Goal: Information Seeking & Learning: Check status

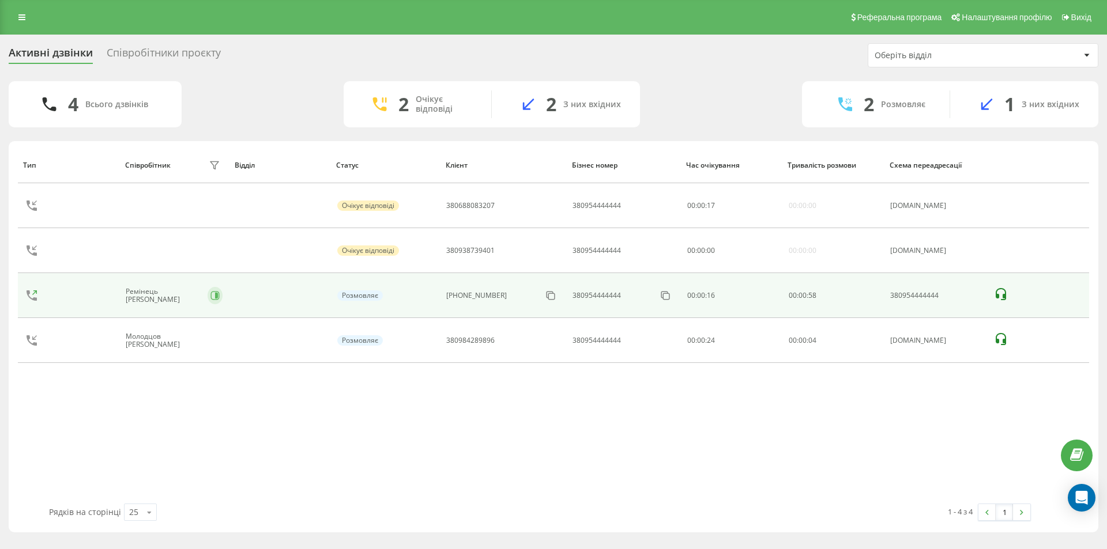
click at [202, 254] on td at bounding box center [174, 250] width 110 height 45
click at [210, 291] on icon at bounding box center [214, 295] width 9 height 9
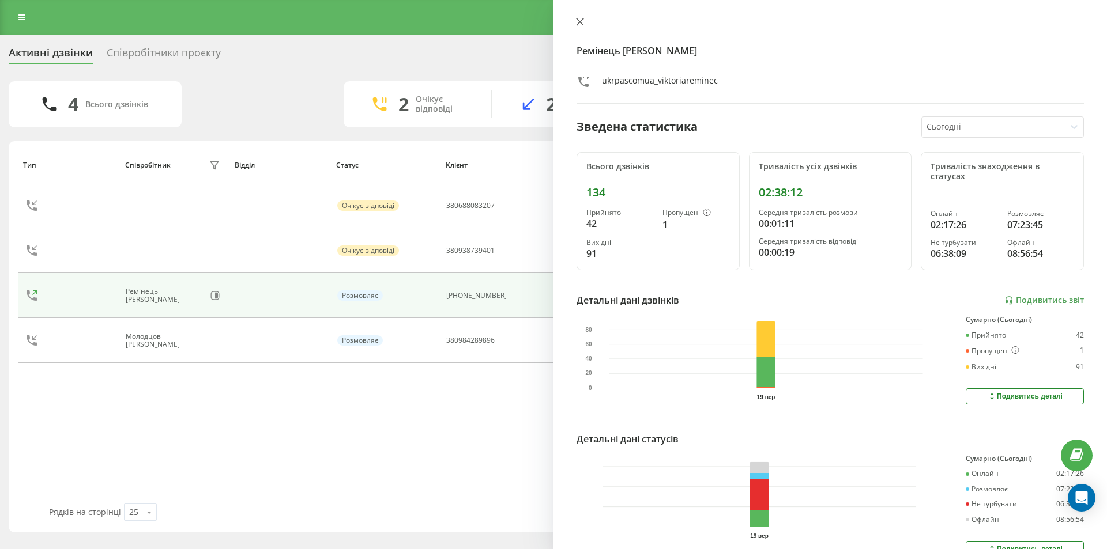
click at [579, 20] on icon at bounding box center [580, 22] width 8 height 8
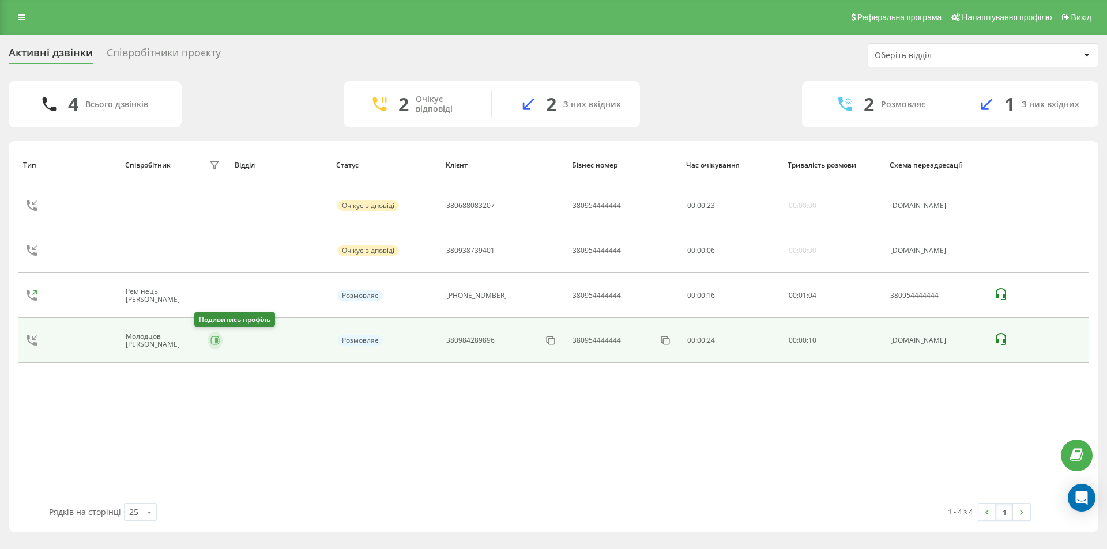
click at [215, 340] on icon at bounding box center [216, 341] width 3 height 6
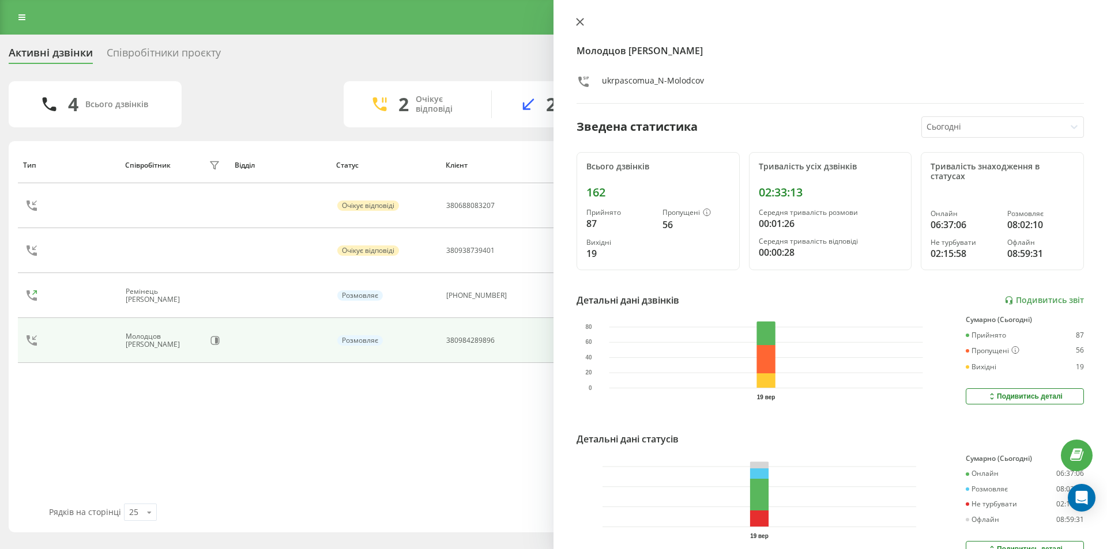
click at [581, 21] on icon at bounding box center [580, 21] width 7 height 7
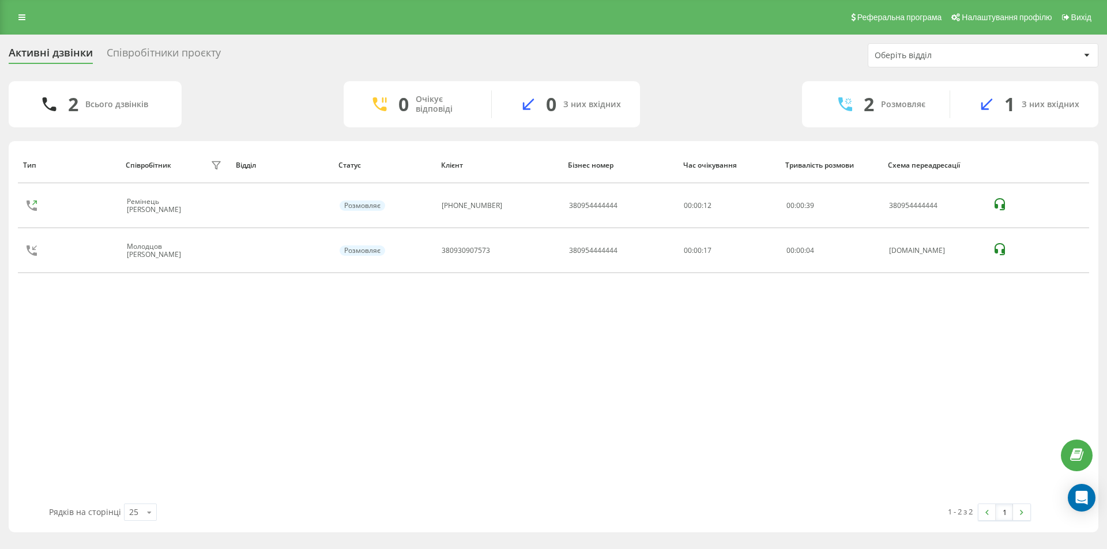
click at [163, 50] on div "Співробітники проєкту" at bounding box center [164, 56] width 114 height 18
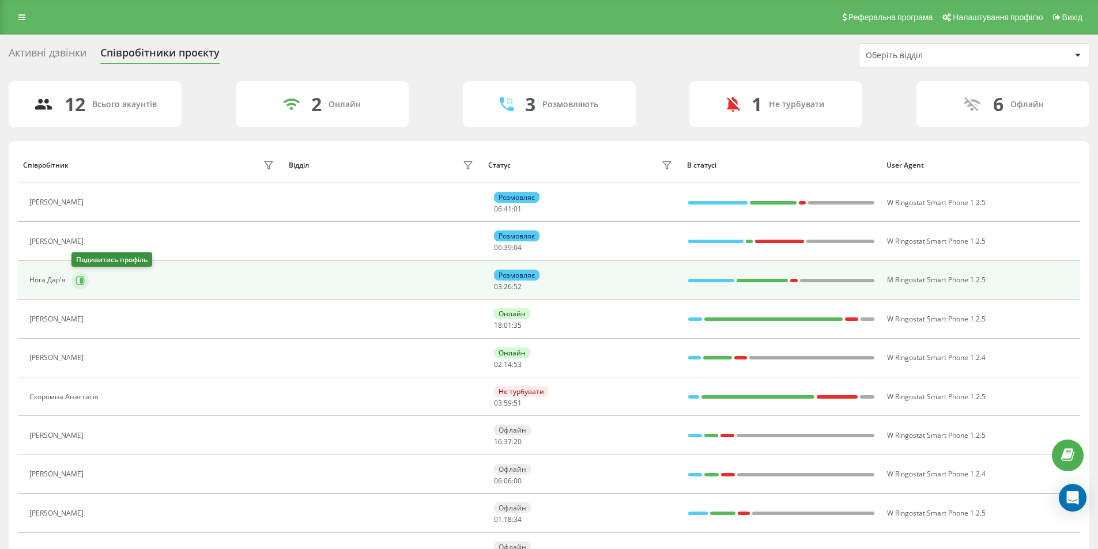
click at [77, 280] on icon at bounding box center [80, 280] width 9 height 9
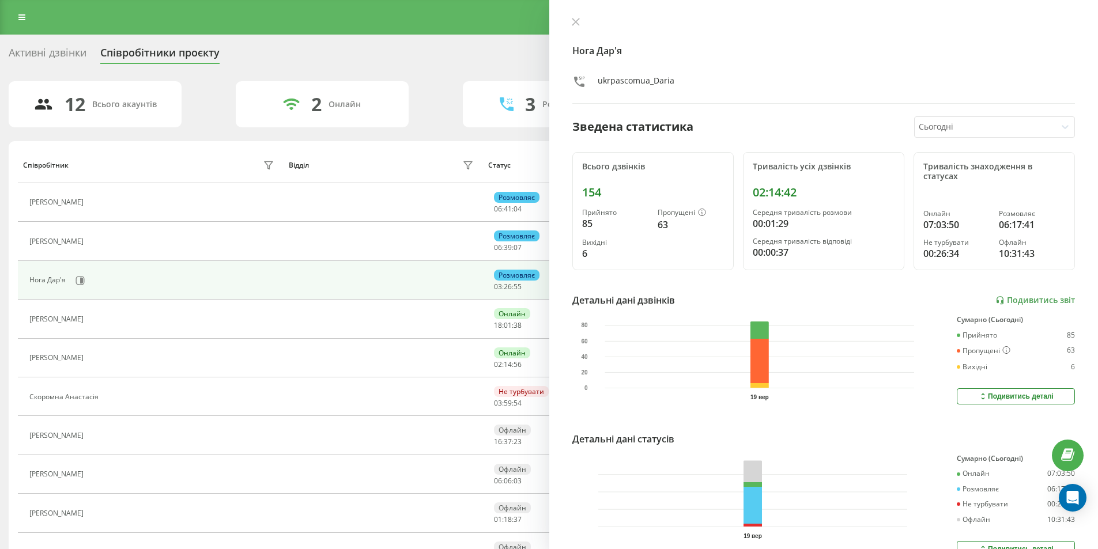
click at [245, 86] on div "2 Онлайн" at bounding box center [322, 104] width 173 height 46
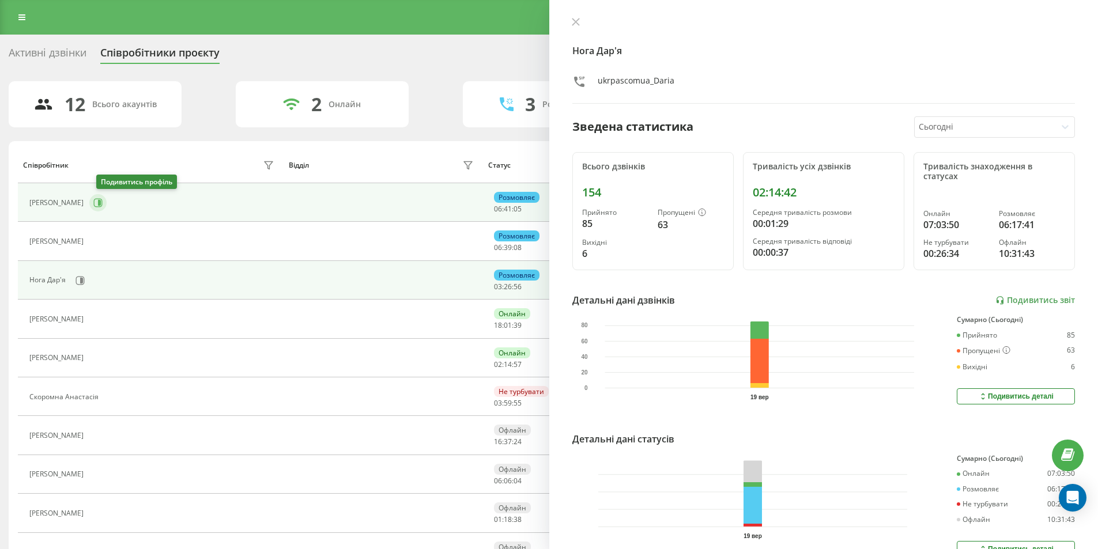
click at [101, 201] on icon at bounding box center [99, 203] width 3 height 6
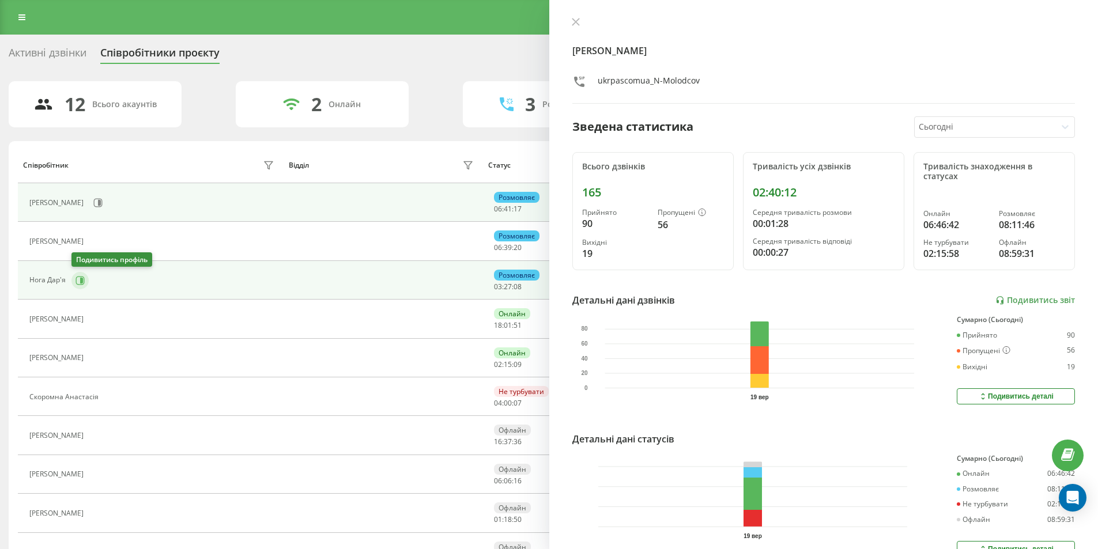
click at [83, 280] on icon at bounding box center [80, 280] width 9 height 9
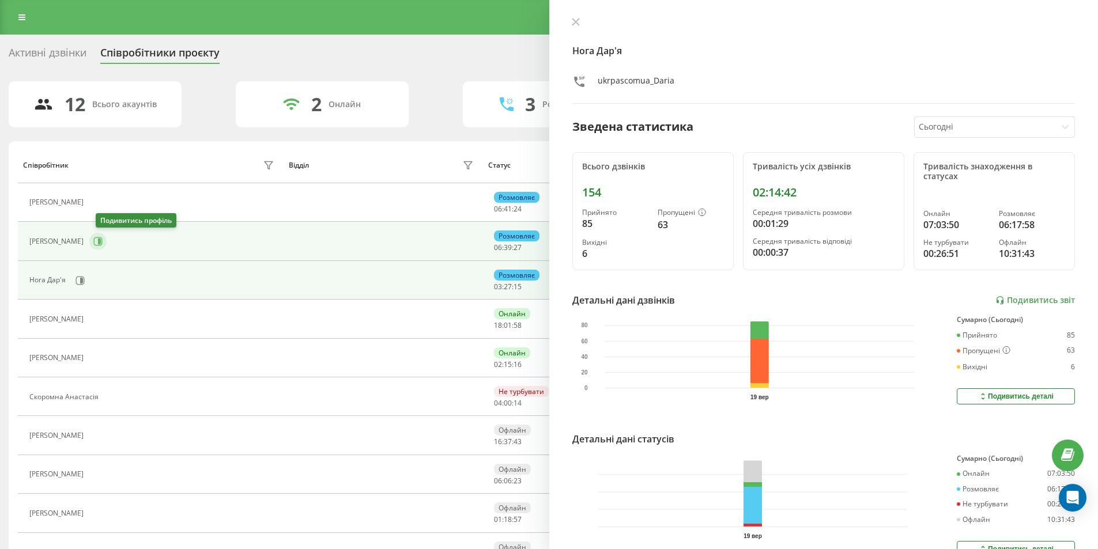
click at [101, 242] on icon at bounding box center [97, 241] width 9 height 9
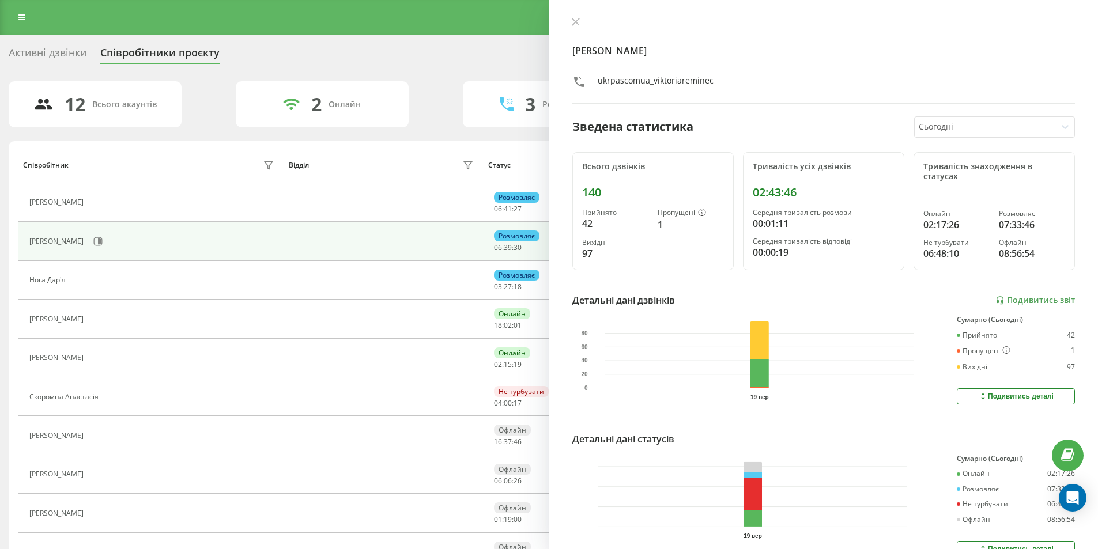
click at [51, 54] on div "Активні дзвінки" at bounding box center [48, 56] width 78 height 18
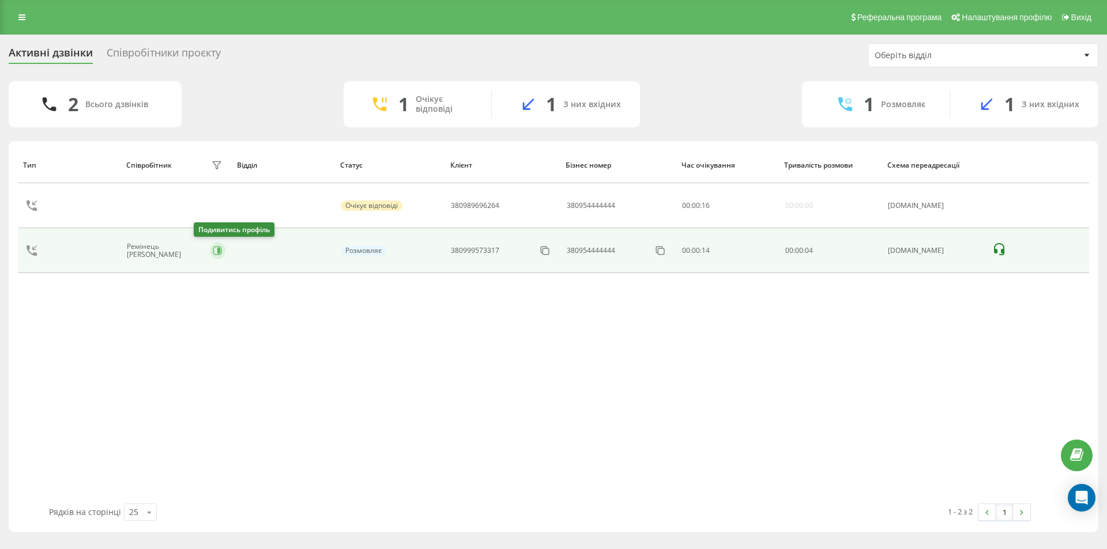
click at [213, 251] on icon at bounding box center [217, 250] width 9 height 9
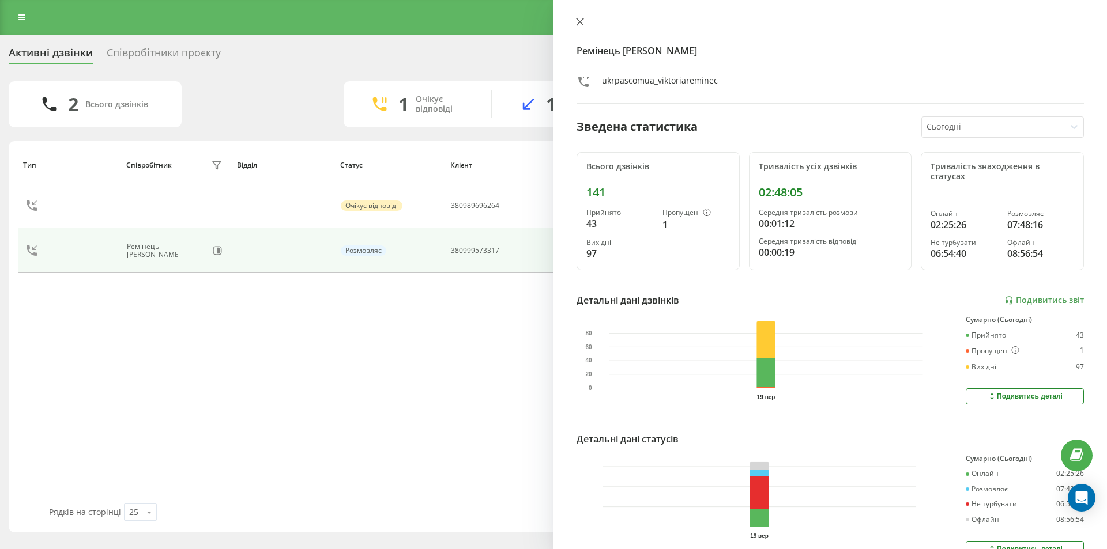
click at [581, 20] on icon at bounding box center [580, 22] width 8 height 8
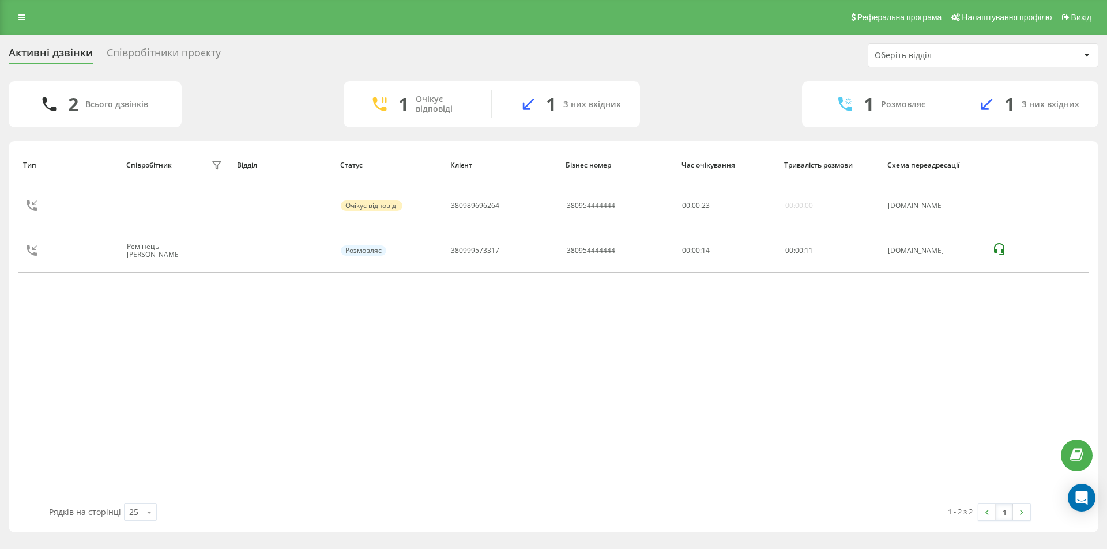
click at [188, 58] on div "Співробітники проєкту" at bounding box center [164, 56] width 114 height 18
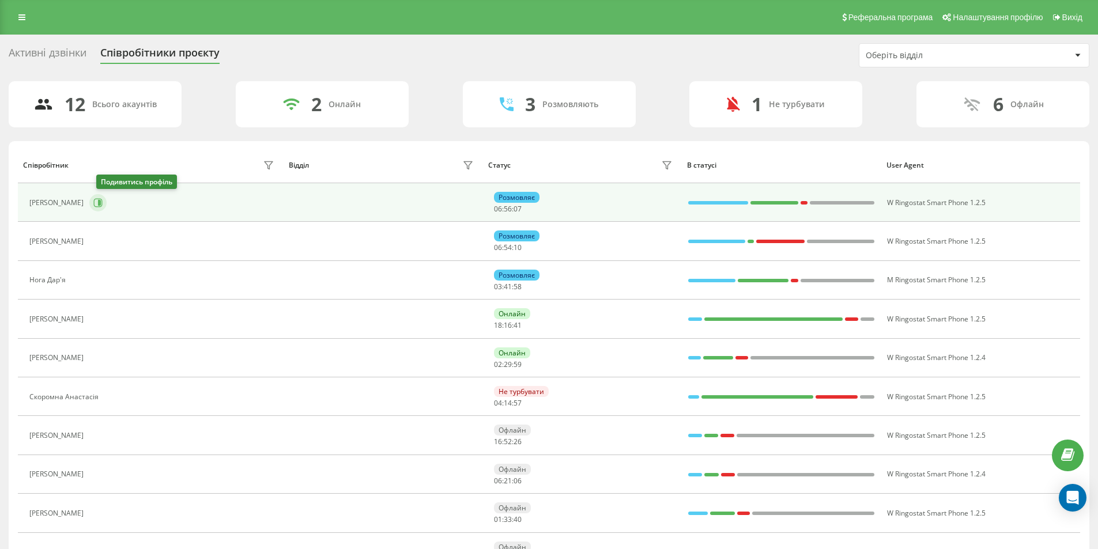
click at [103, 204] on icon at bounding box center [97, 202] width 9 height 9
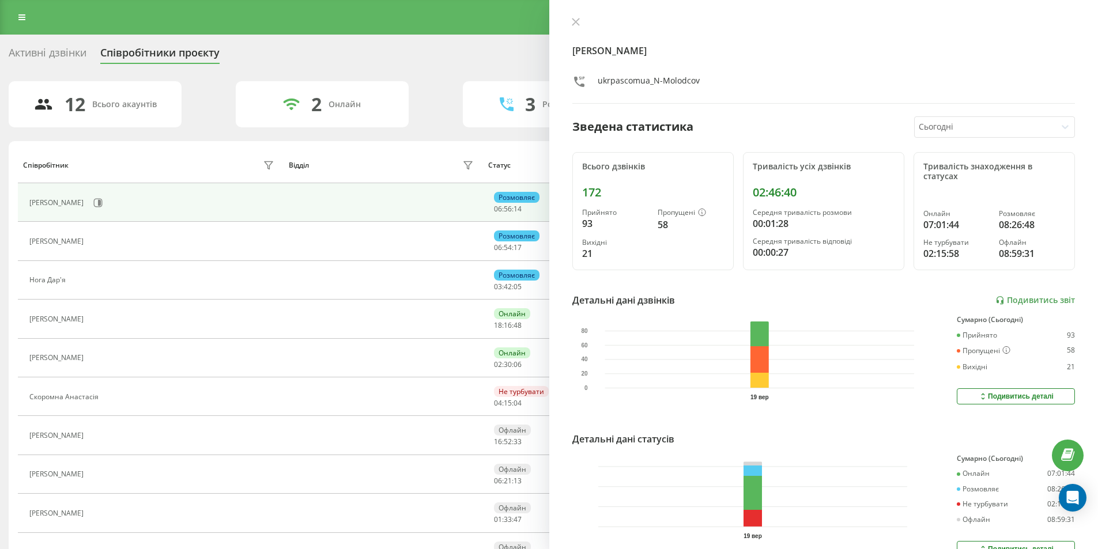
click at [576, 17] on div "Молодцов Никита ukrpascomua_N-Molodcov Зведена статистика Сьогодні Всього дзвін…" at bounding box center [823, 274] width 549 height 549
click at [576, 25] on icon at bounding box center [576, 22] width 8 height 8
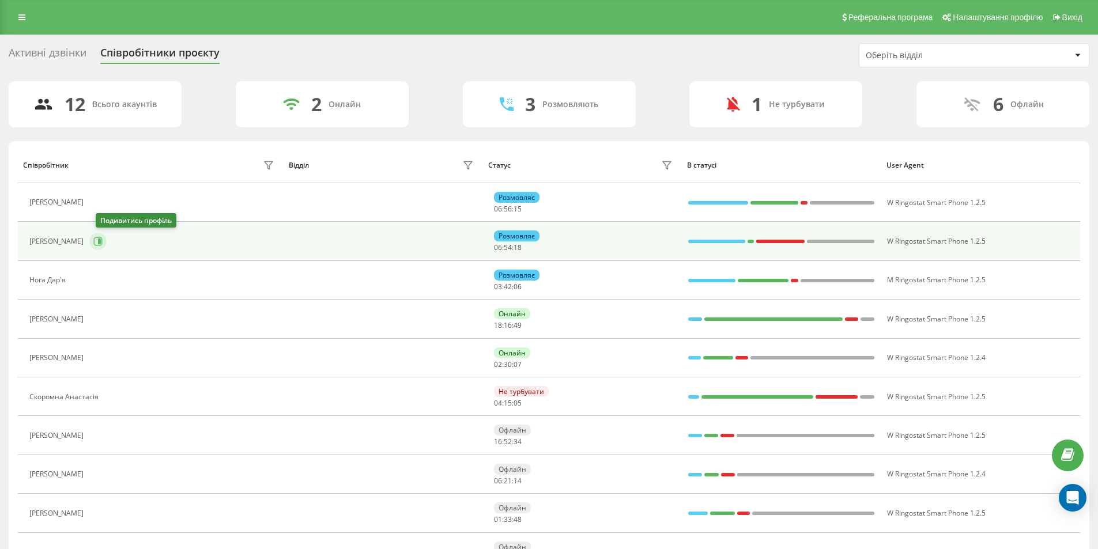
click at [100, 242] on icon at bounding box center [98, 242] width 9 height 9
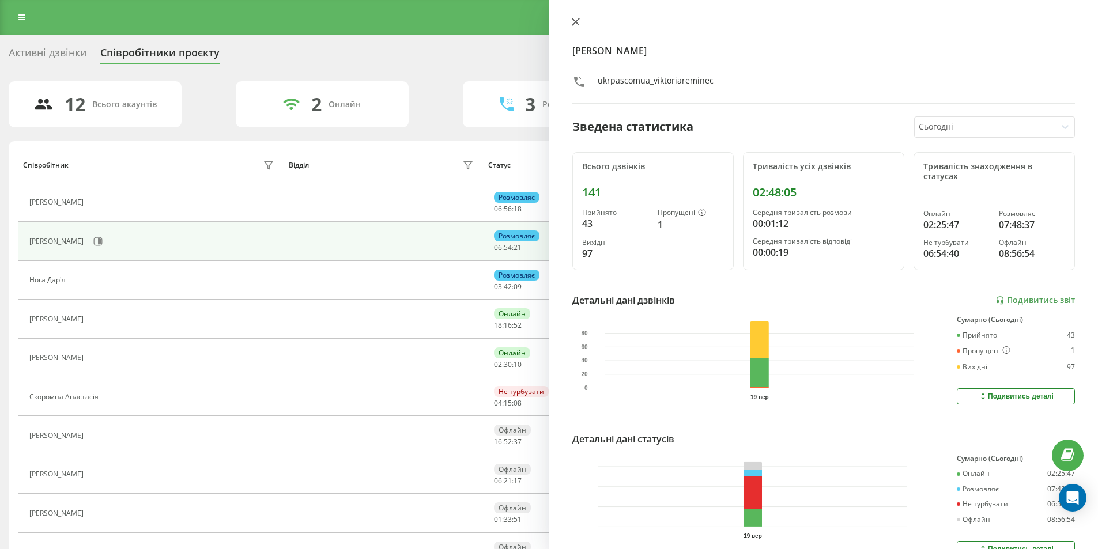
click at [578, 19] on icon at bounding box center [575, 21] width 7 height 7
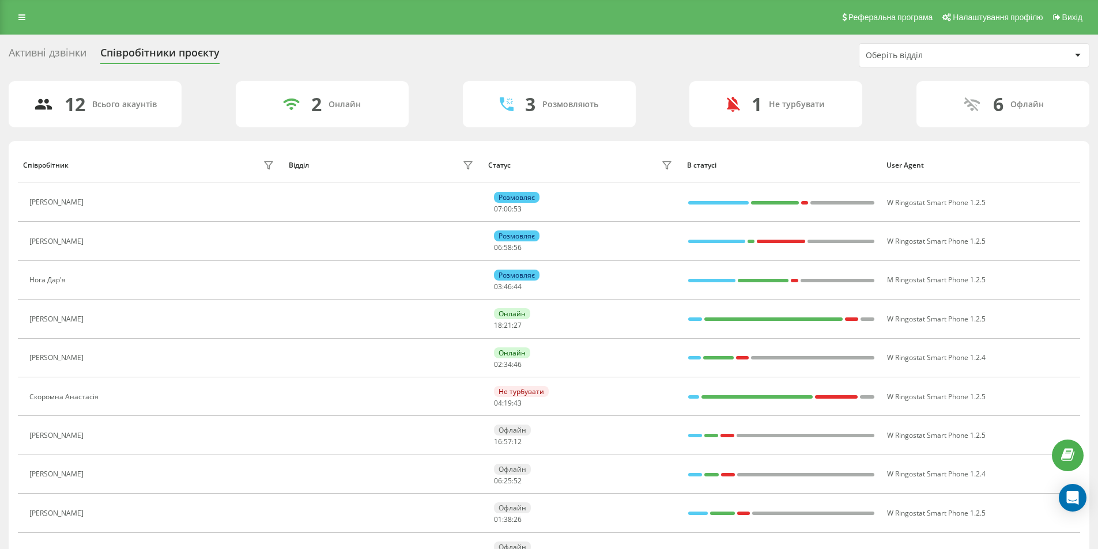
click at [22, 55] on div "Активні дзвінки" at bounding box center [48, 56] width 78 height 18
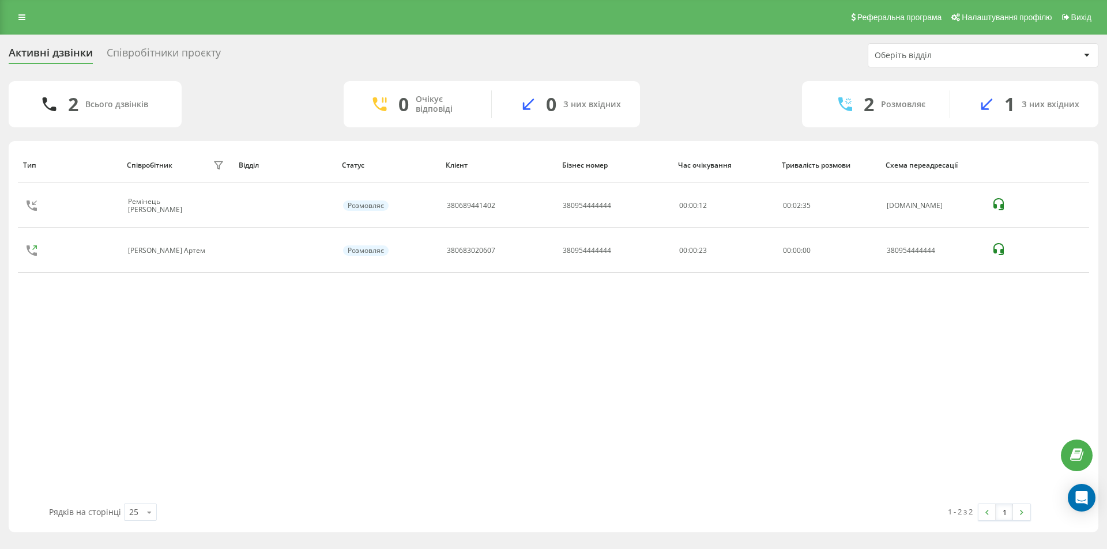
click at [180, 55] on div "Співробітники проєкту" at bounding box center [164, 56] width 114 height 18
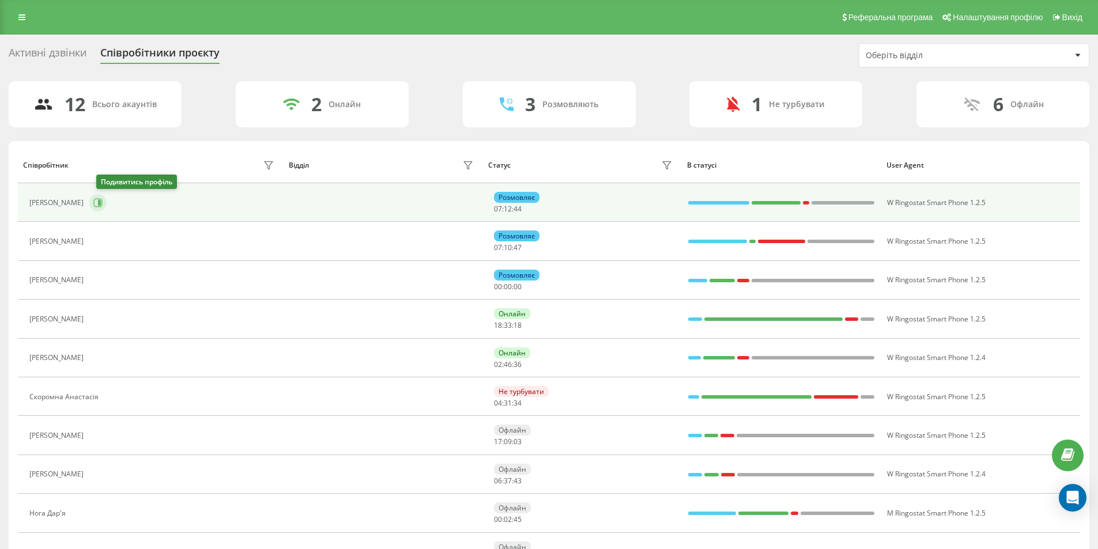
click at [103, 203] on icon at bounding box center [97, 202] width 9 height 9
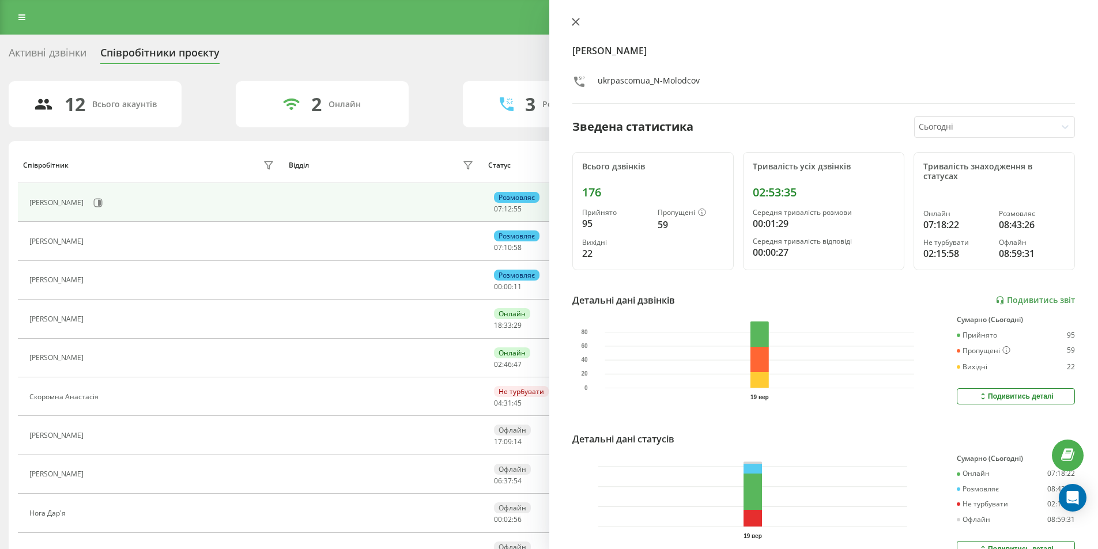
click at [574, 20] on icon at bounding box center [576, 22] width 8 height 8
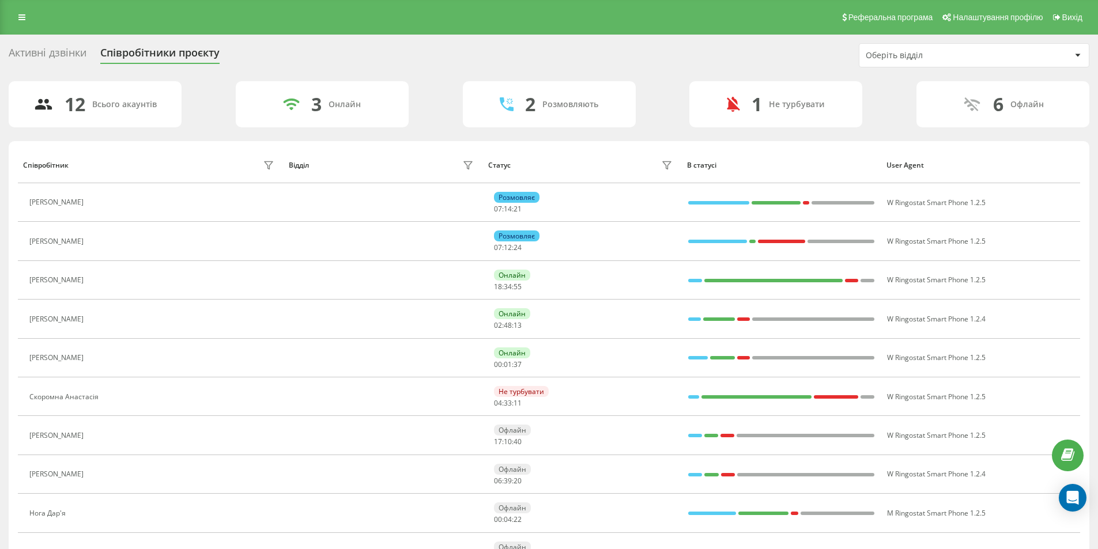
click at [59, 50] on div "Активні дзвінки" at bounding box center [48, 56] width 78 height 18
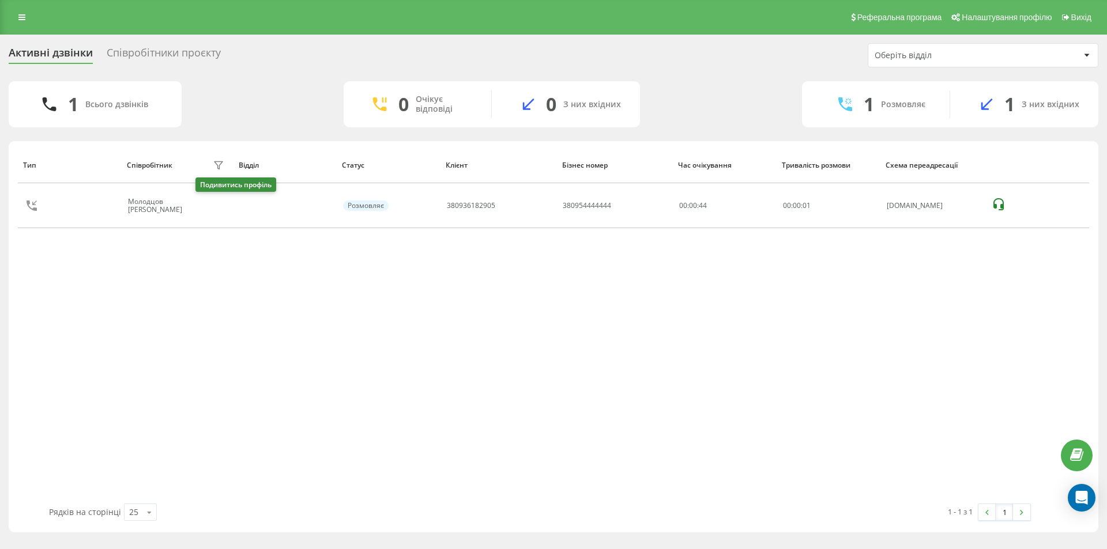
click at [215, 204] on icon at bounding box center [219, 205] width 9 height 9
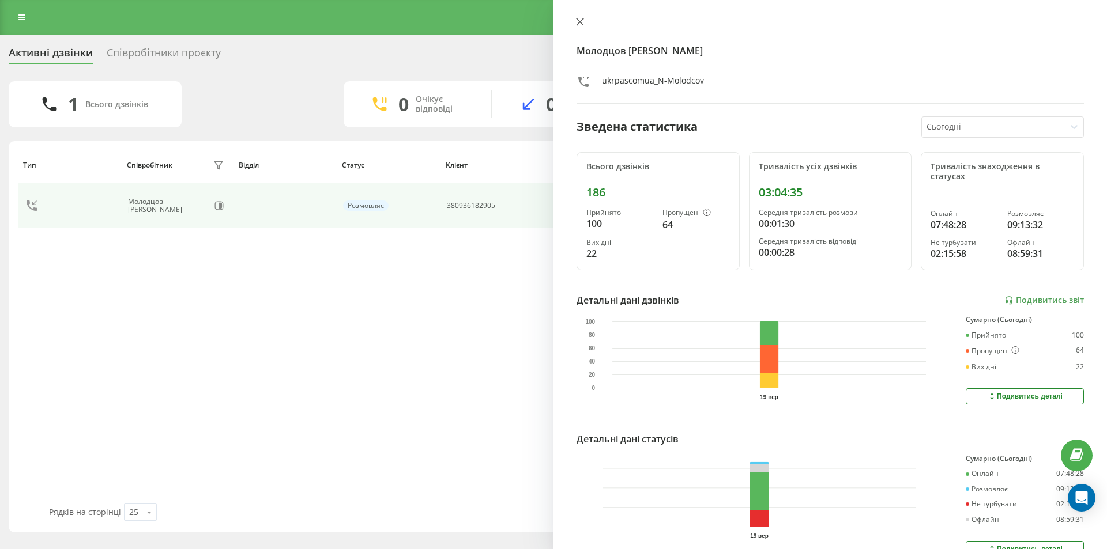
click at [577, 18] on icon at bounding box center [580, 22] width 8 height 8
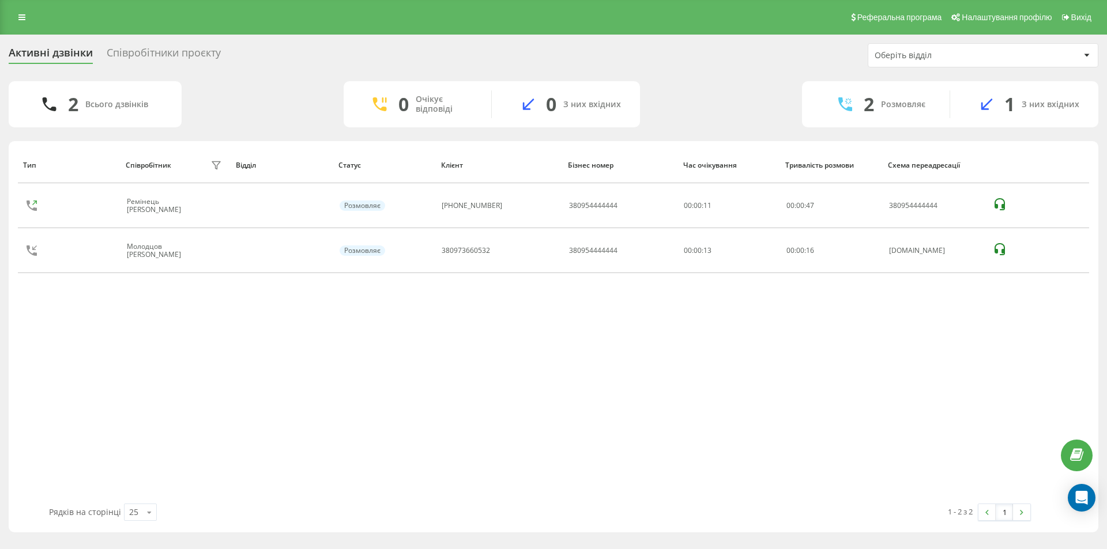
drag, startPoint x: 652, startPoint y: 55, endPoint x: 643, endPoint y: 56, distance: 9.2
click at [652, 55] on div "Активні дзвінки Співробітники проєкту Оберіть відділ" at bounding box center [554, 55] width 1090 height 24
